Goal: Task Accomplishment & Management: Complete application form

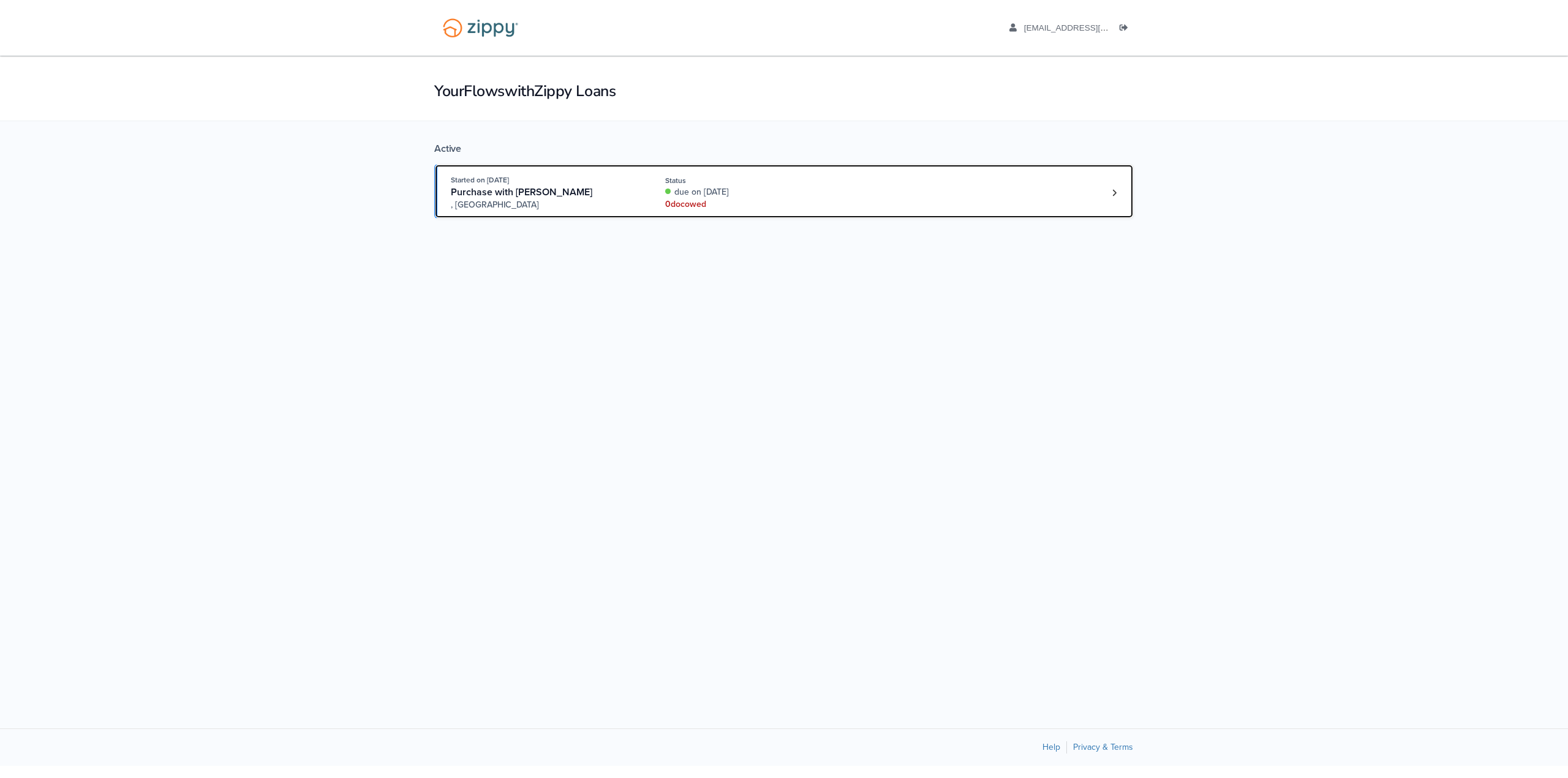
click at [904, 204] on div "Started on [DATE] Purchase with [PERSON_NAME] , [GEOGRAPHIC_DATA] Status due on…" at bounding box center [778, 192] width 654 height 37
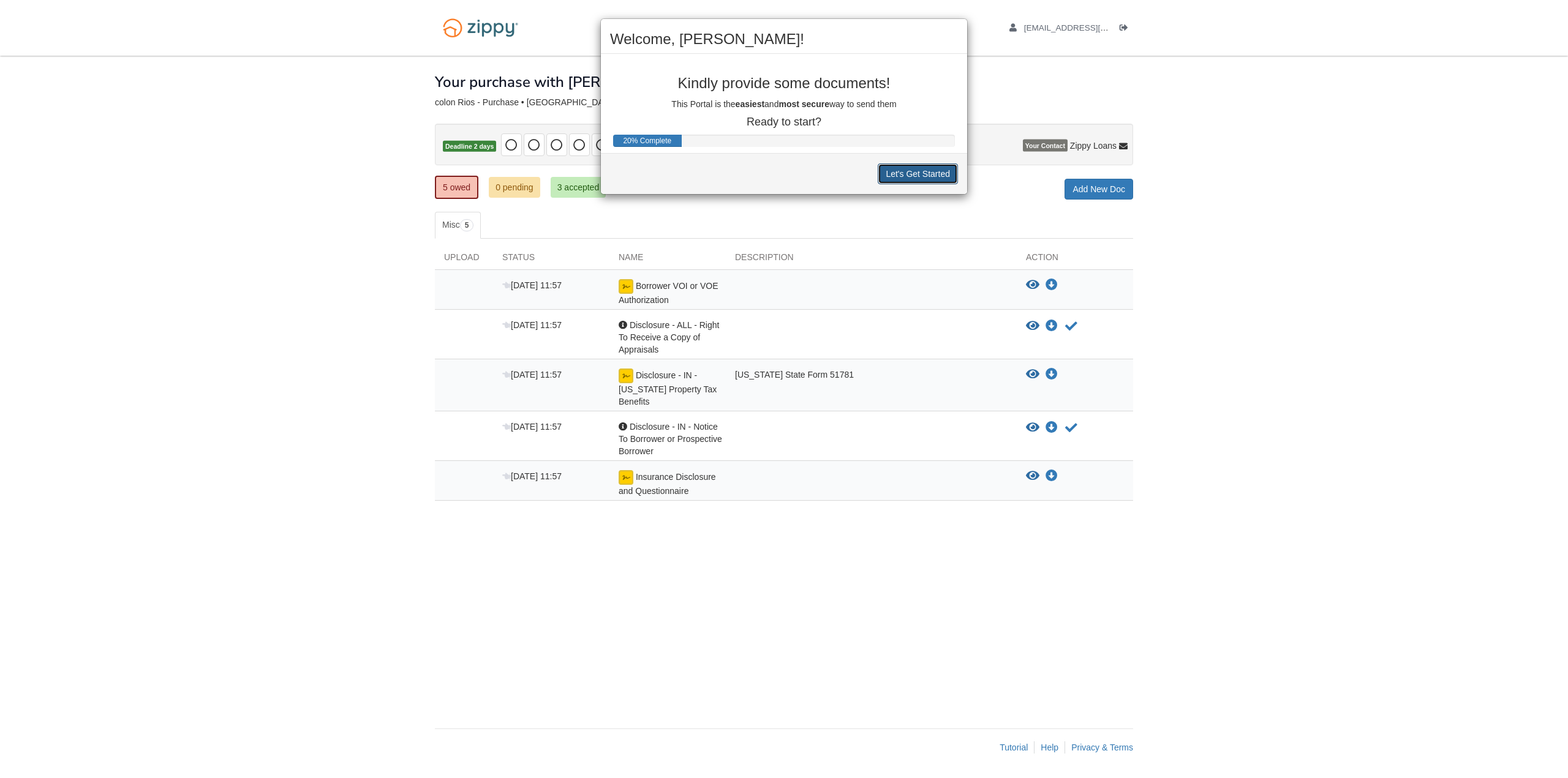
click at [923, 182] on button "Let's Get Started" at bounding box center [917, 173] width 80 height 21
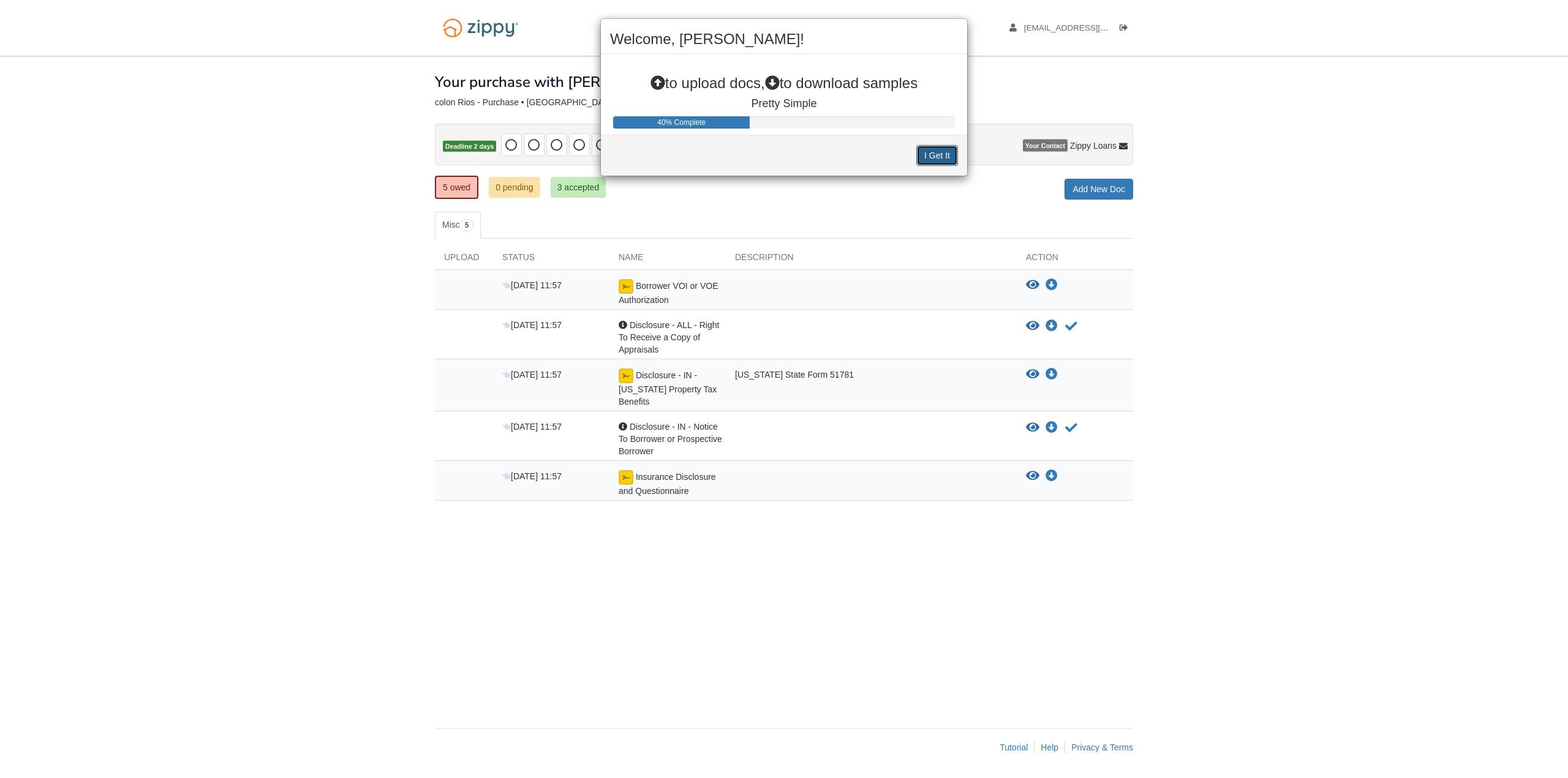
click at [940, 153] on button "I Get It" at bounding box center [937, 155] width 42 height 21
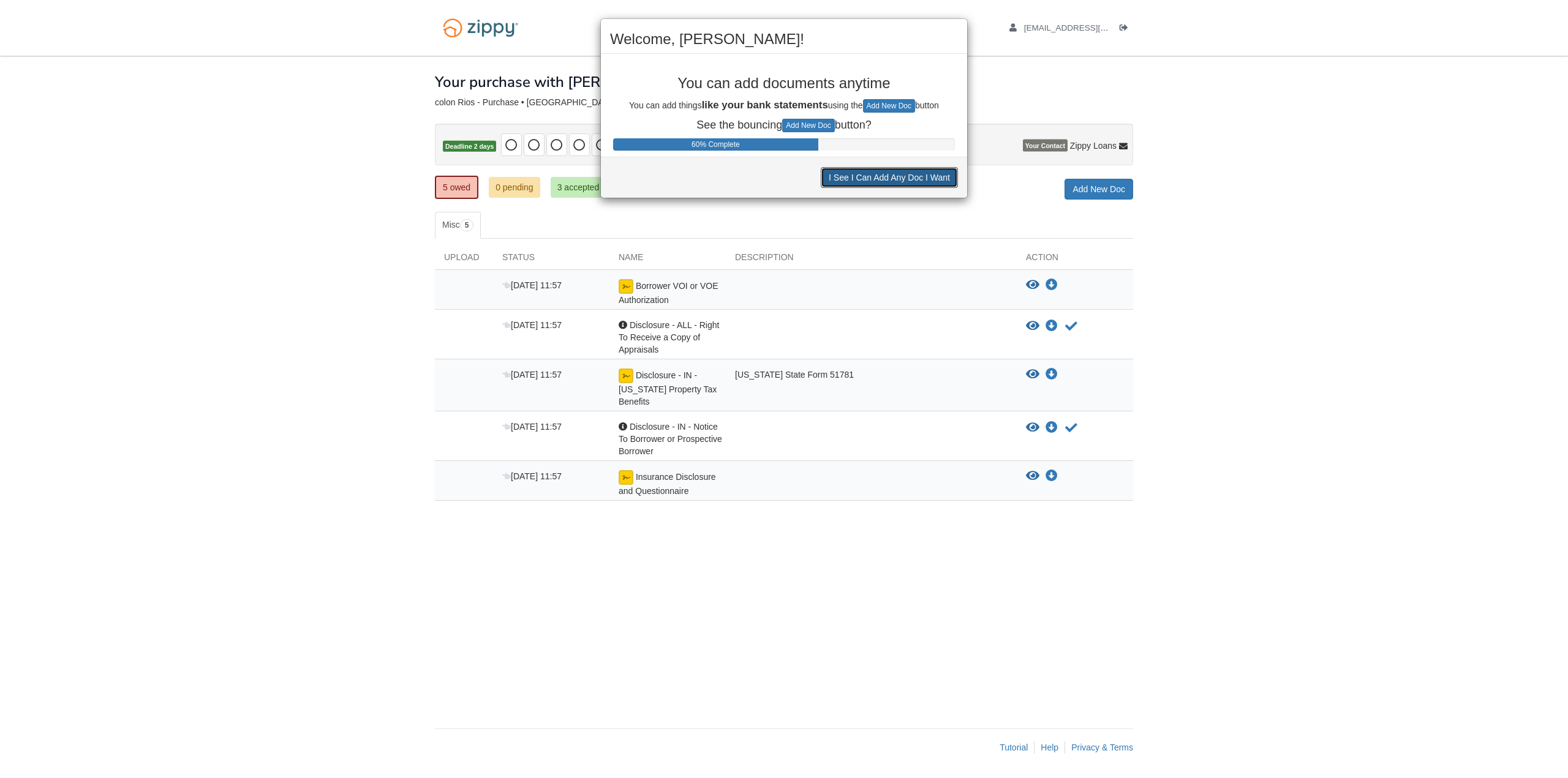
click at [923, 178] on button "I See I Can Add Any Doc I Want" at bounding box center [889, 177] width 137 height 21
click at [926, 175] on button "I See I Can Decline to Provide a Doc" at bounding box center [880, 176] width 156 height 21
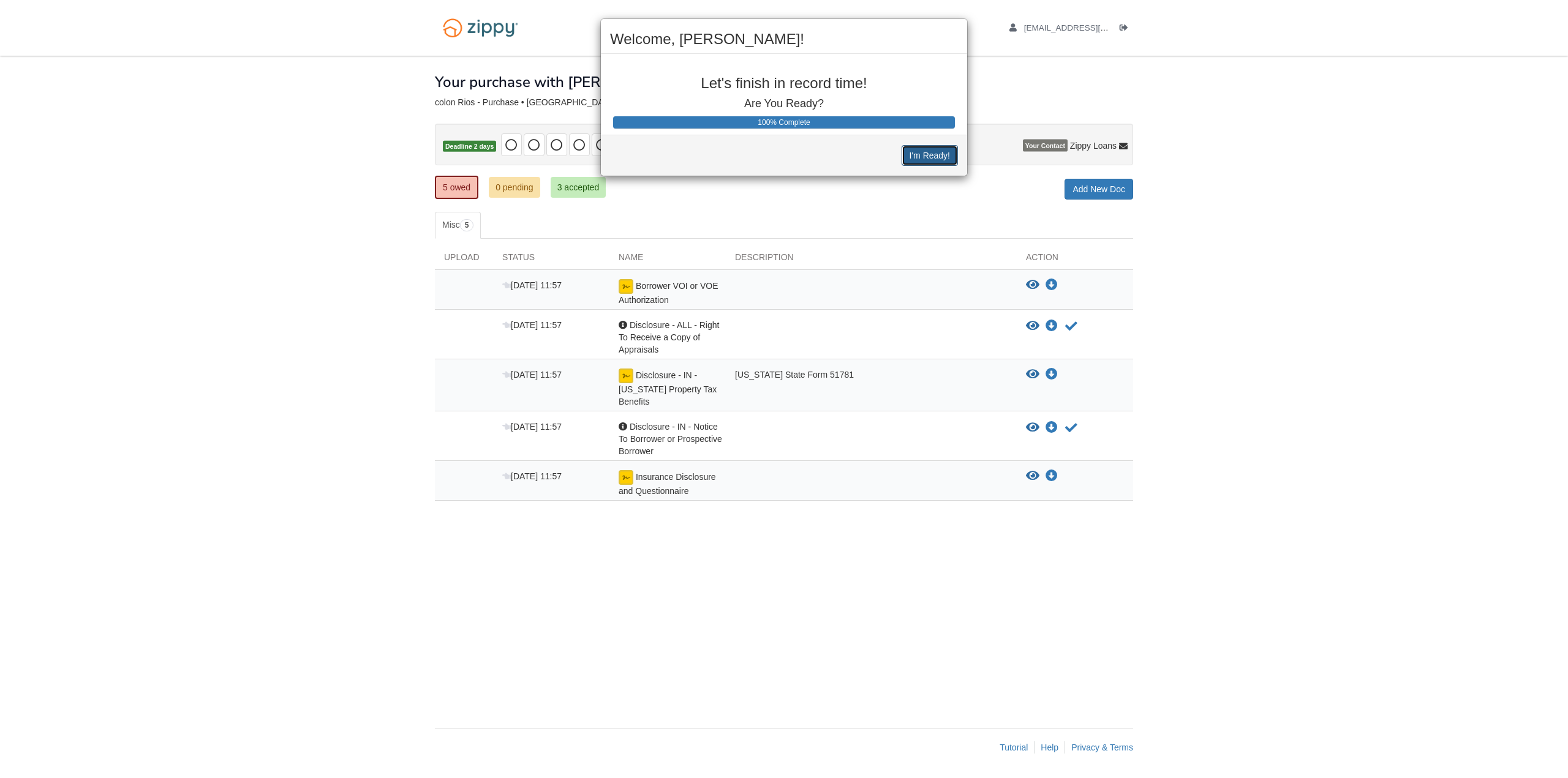
click at [929, 162] on button "I'm Ready!" at bounding box center [930, 155] width 57 height 21
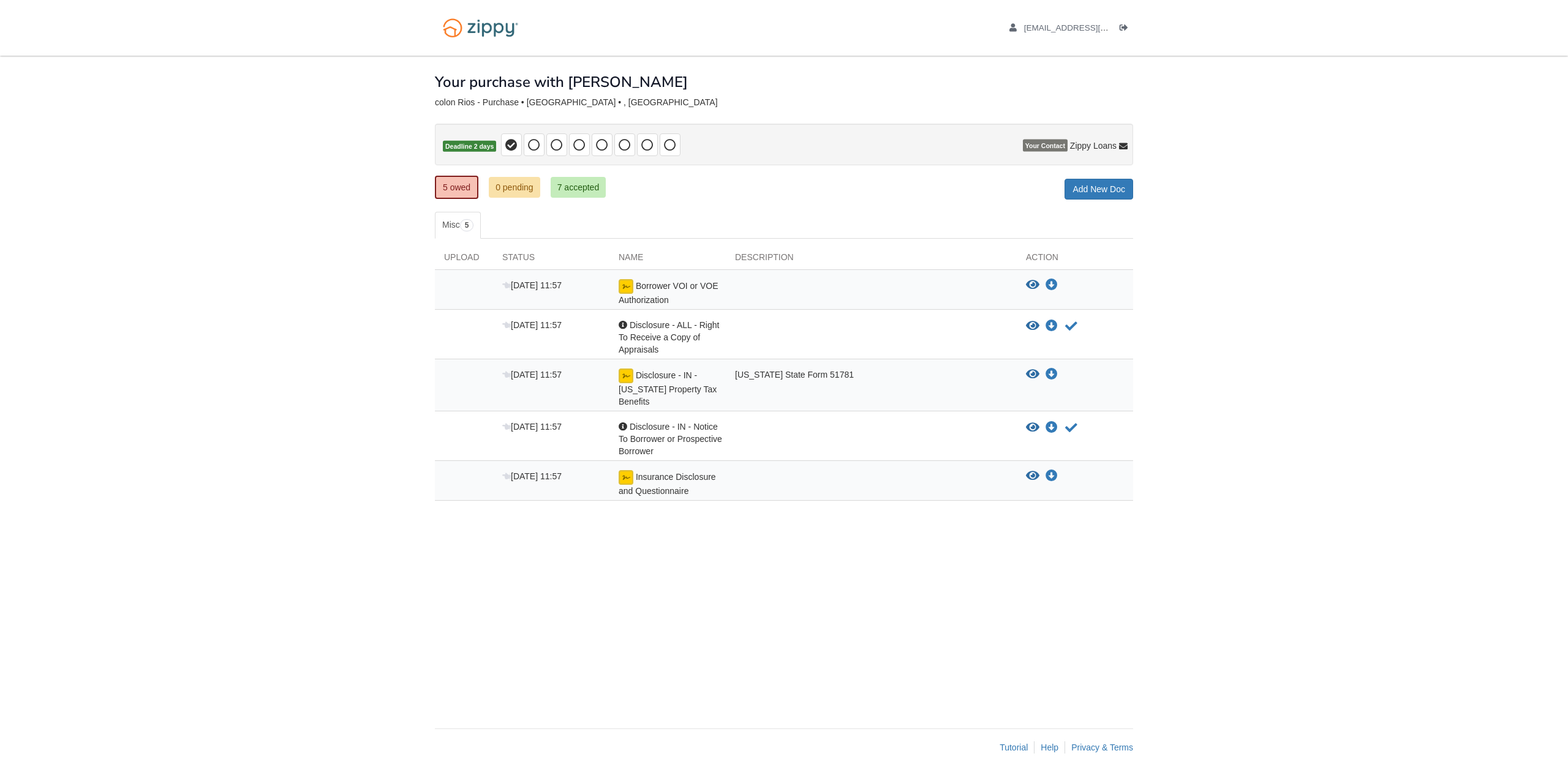
click at [671, 286] on span "Borrower VOI or VOE Authorization" at bounding box center [668, 293] width 99 height 24
click at [538, 287] on span "[DATE] 11:57" at bounding box center [532, 285] width 59 height 10
click at [1066, 328] on icon "Acknowledge receipt of document" at bounding box center [1071, 326] width 12 height 12
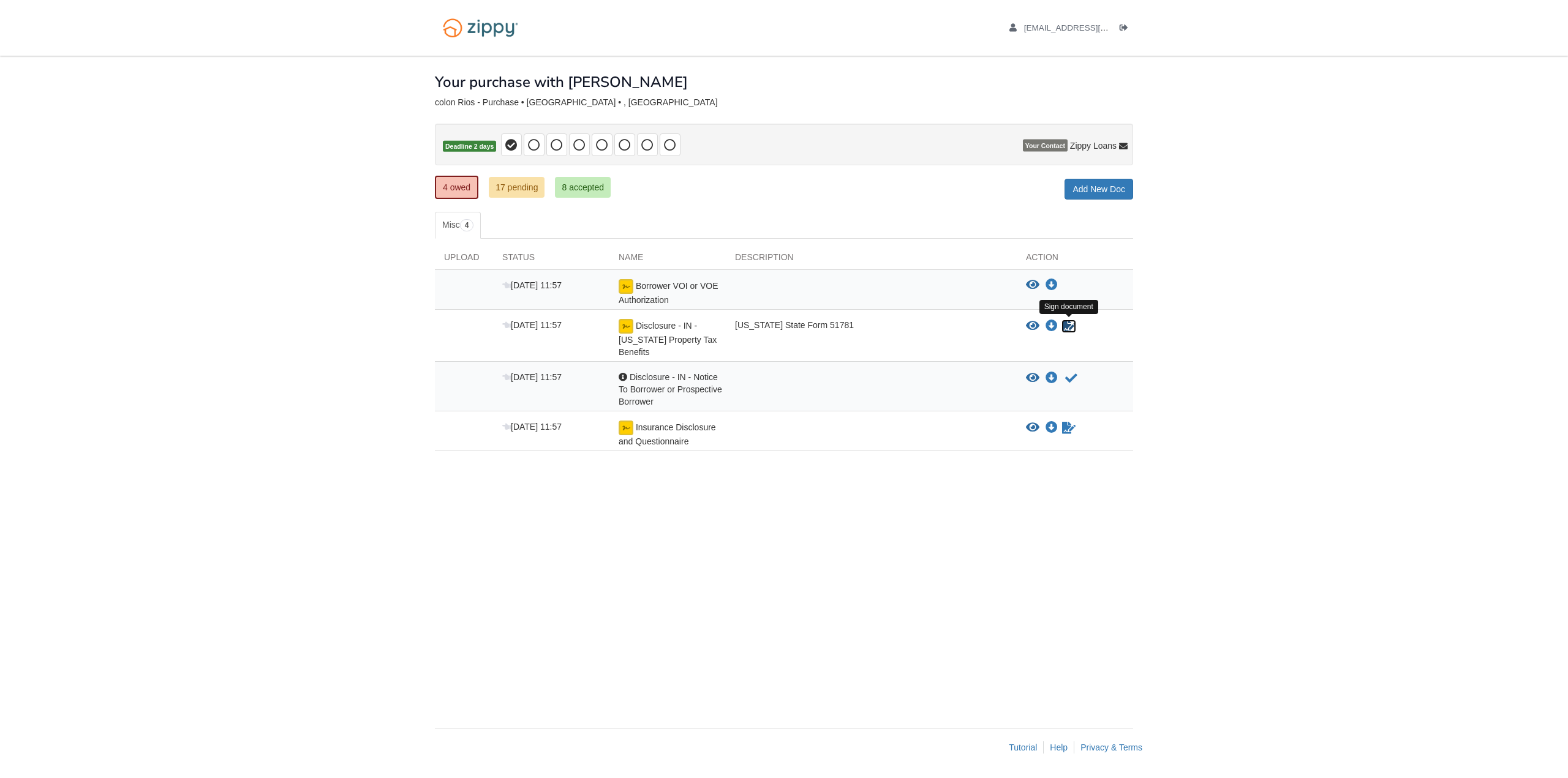
click at [1071, 327] on icon "Sign Form" at bounding box center [1068, 326] width 13 height 12
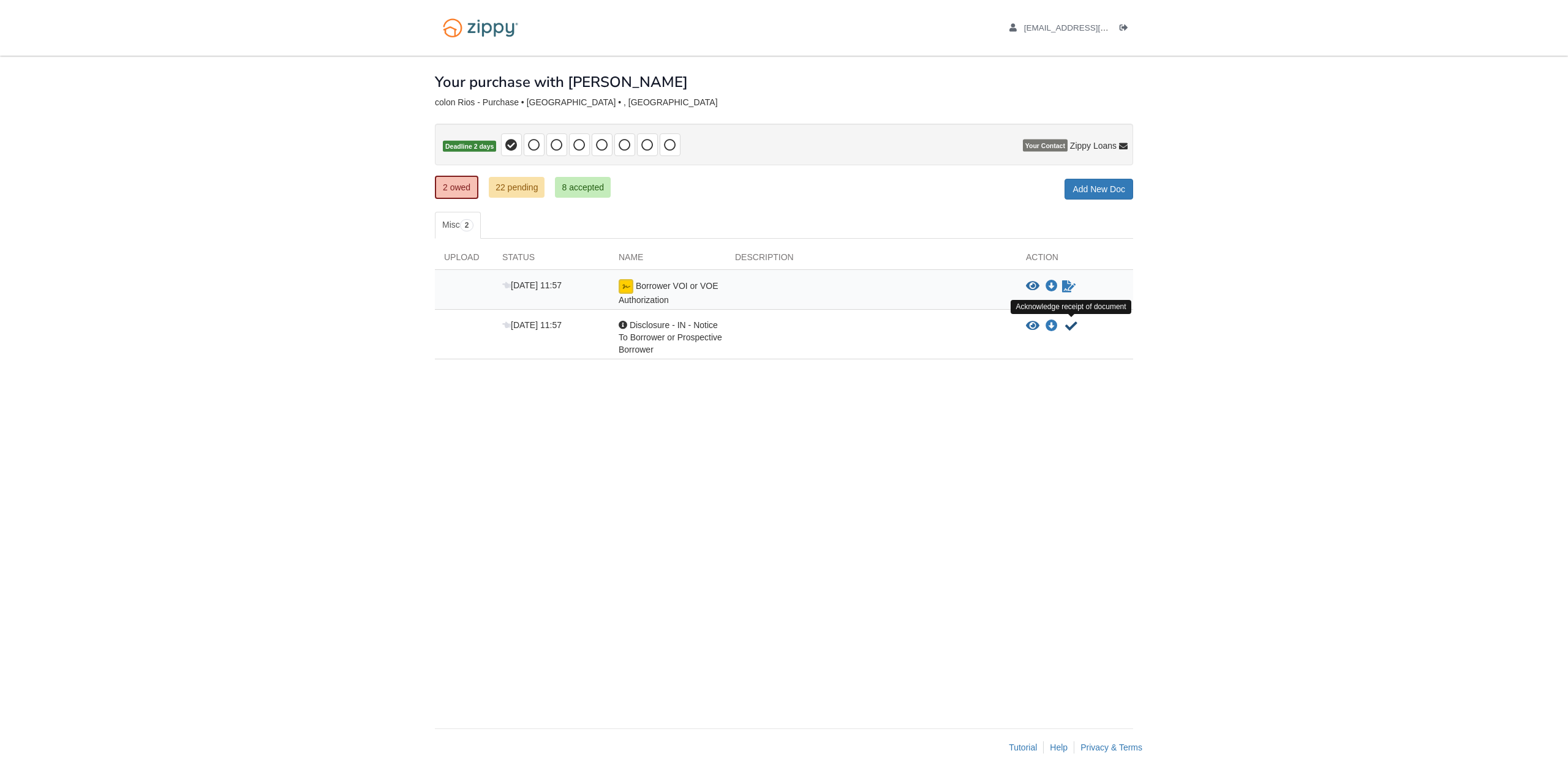
click at [1068, 330] on icon "Acknowledge receipt of document" at bounding box center [1071, 326] width 12 height 12
click at [1042, 407] on div "× × × Pending Add Document Notice document will be included in the email sent t…" at bounding box center [784, 386] width 698 height 661
